Goal: Find specific page/section: Find specific page/section

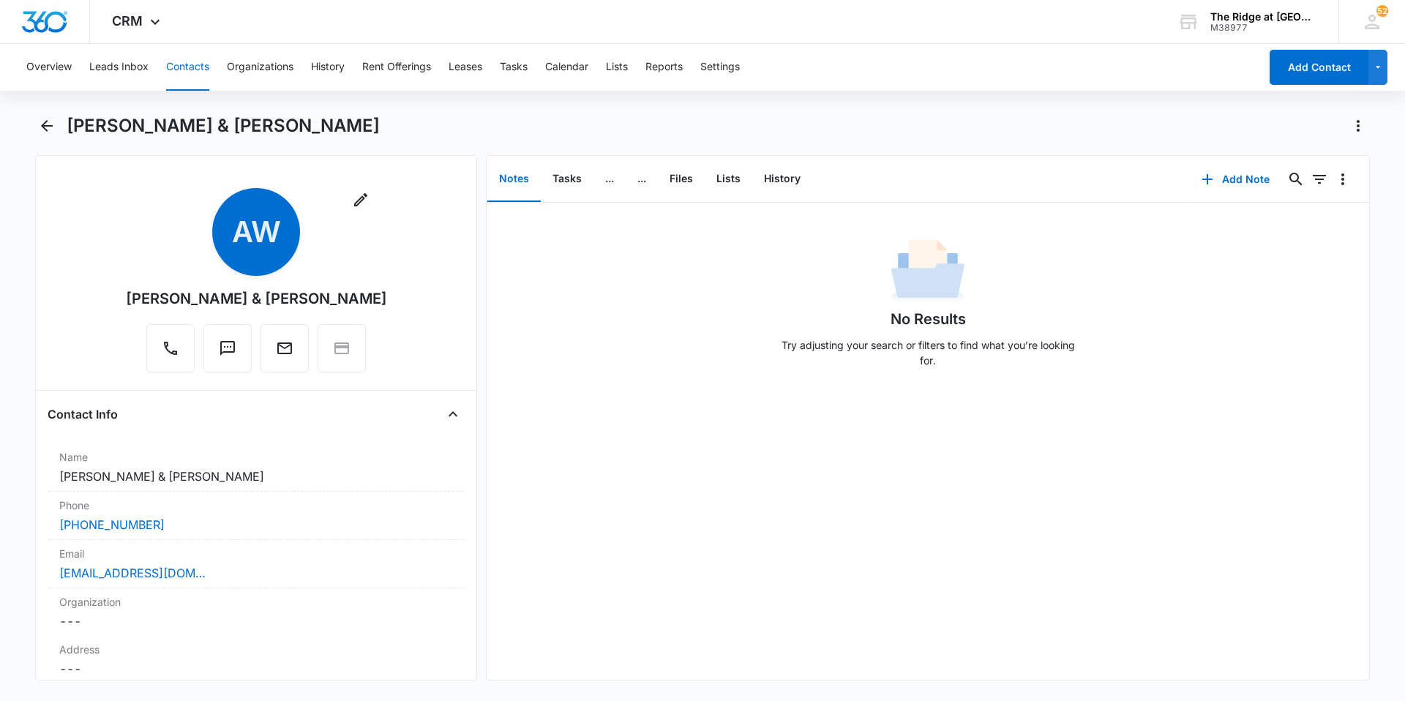
click at [195, 65] on button "Contacts" at bounding box center [187, 67] width 43 height 47
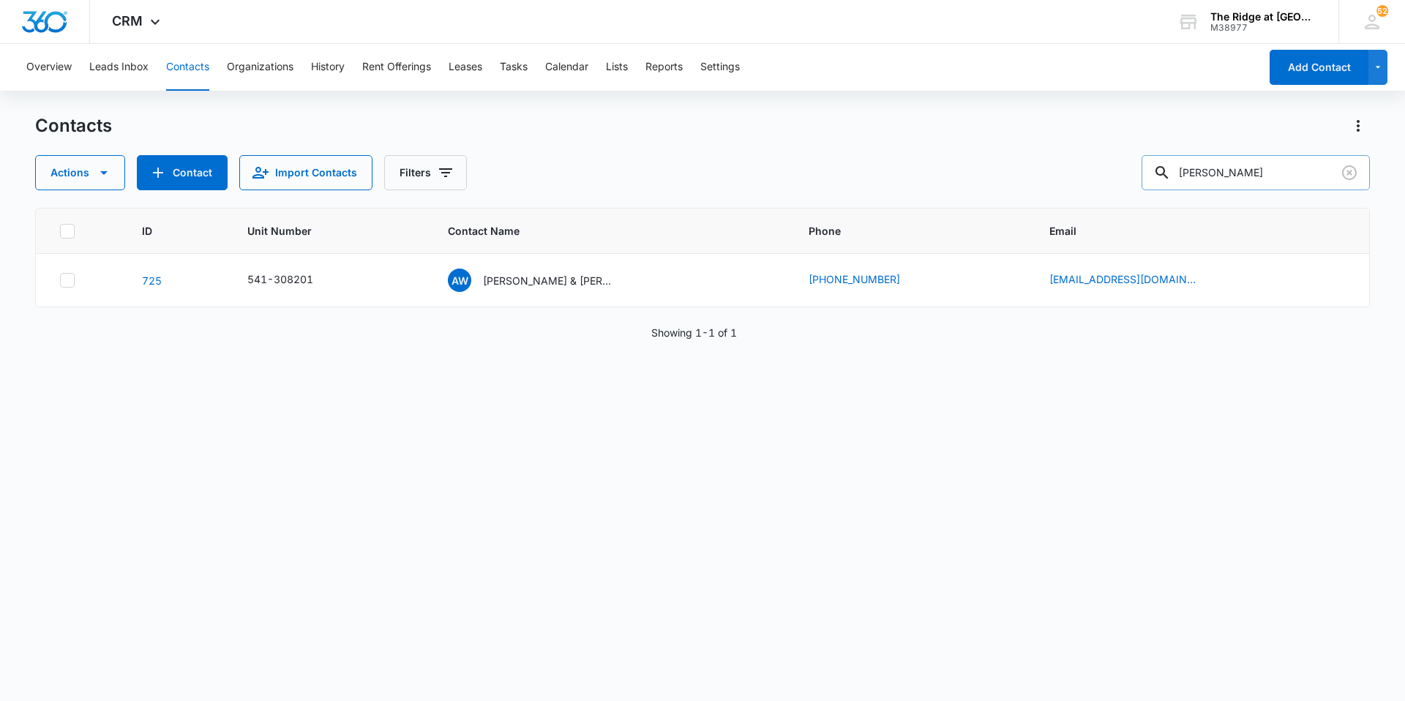
click at [1216, 175] on input "[PERSON_NAME]" at bounding box center [1255, 172] width 228 height 35
drag, startPoint x: 1238, startPoint y: 172, endPoint x: 1127, endPoint y: 202, distance: 115.2
click at [1127, 202] on div "Contacts Actions Contact Import Contacts Filters [PERSON_NAME] ID Unit Number C…" at bounding box center [702, 406] width 1334 height 585
type input "[PERSON_NAME]"
click at [543, 279] on p "[PERSON_NAME] & [PERSON_NAME]" at bounding box center [542, 280] width 132 height 15
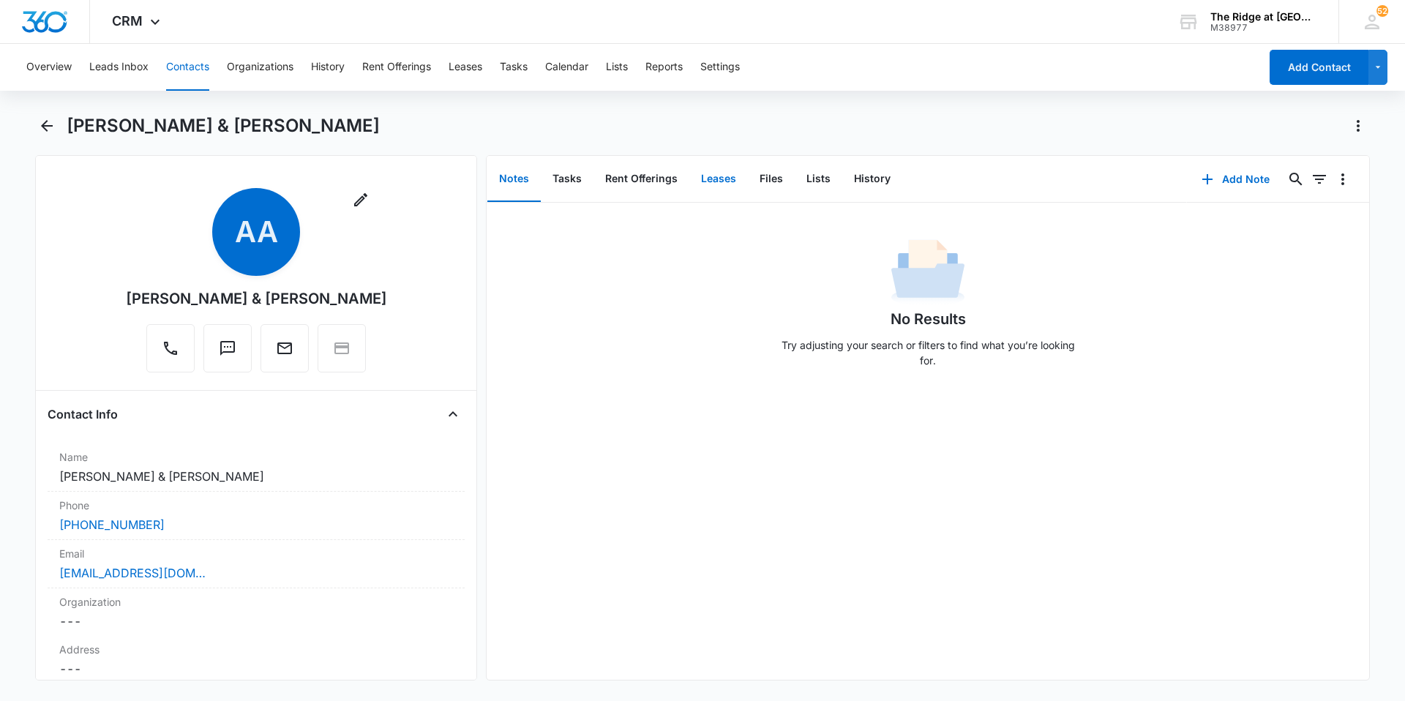
click at [702, 178] on button "Leases" at bounding box center [718, 179] width 59 height 45
